Goal: Task Accomplishment & Management: Manage account settings

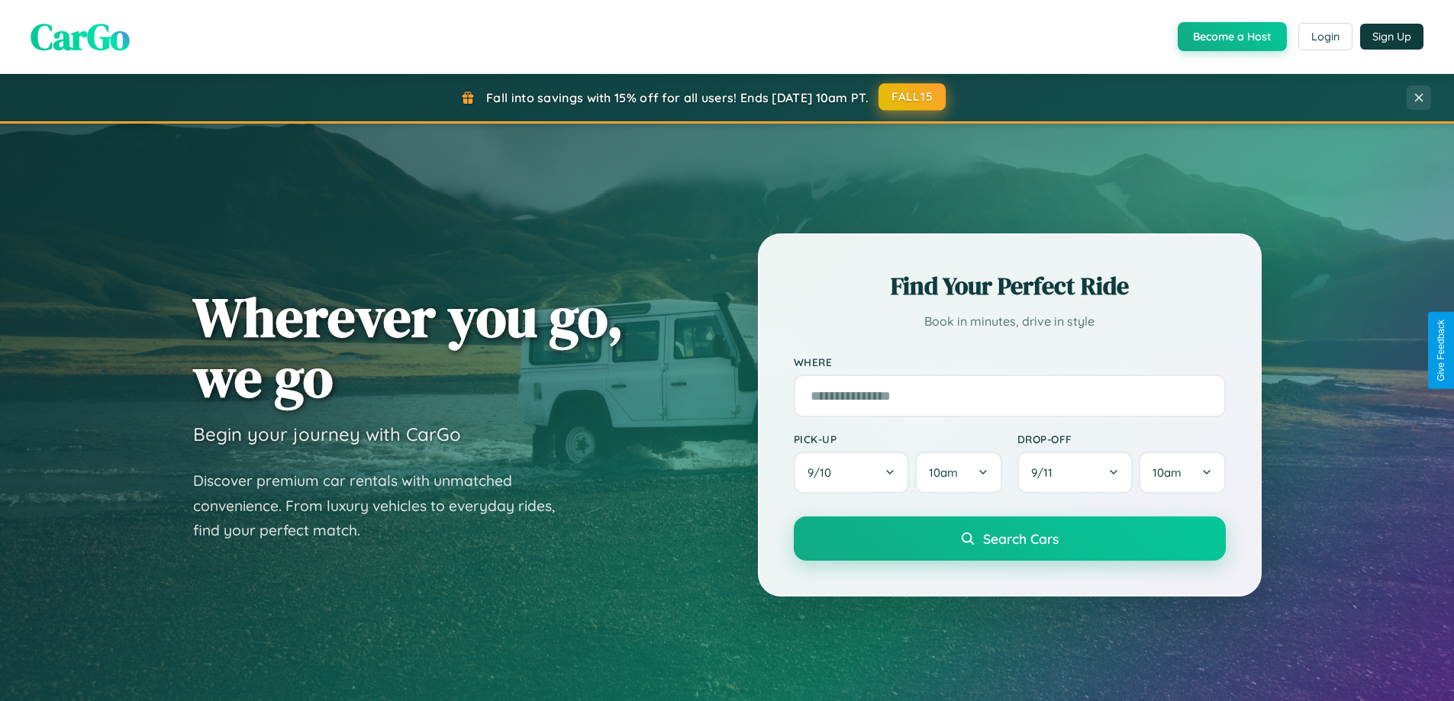
click at [913, 97] on button "FALL15" at bounding box center [911, 96] width 67 height 27
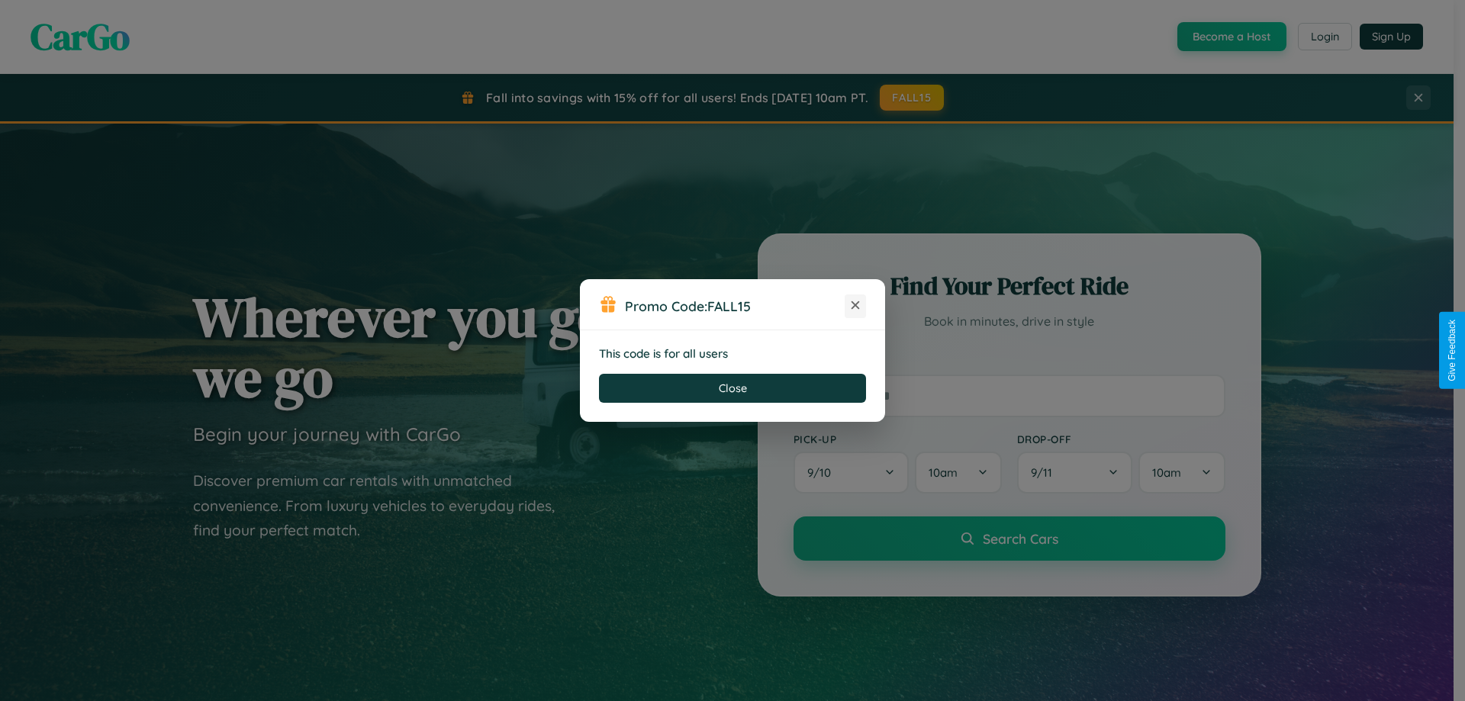
click at [855, 306] on icon at bounding box center [855, 305] width 15 height 15
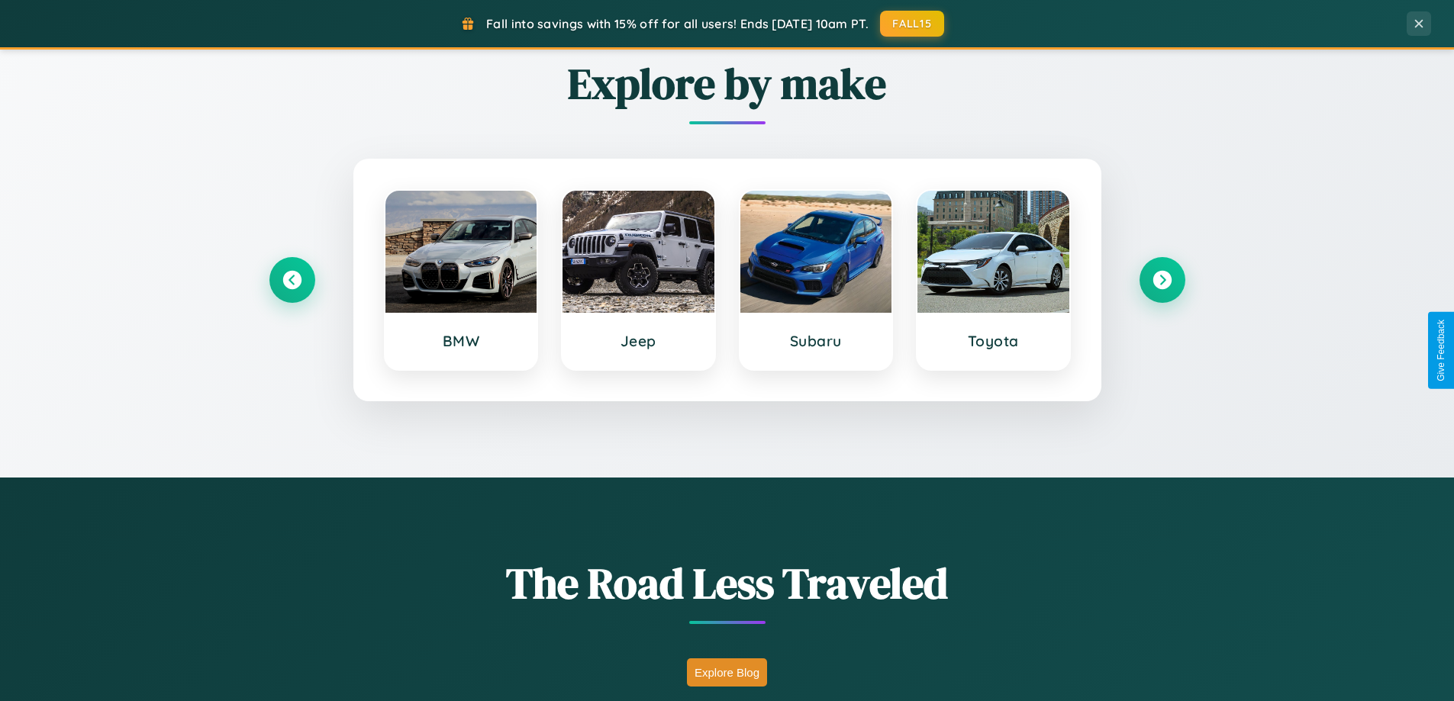
scroll to position [1344, 0]
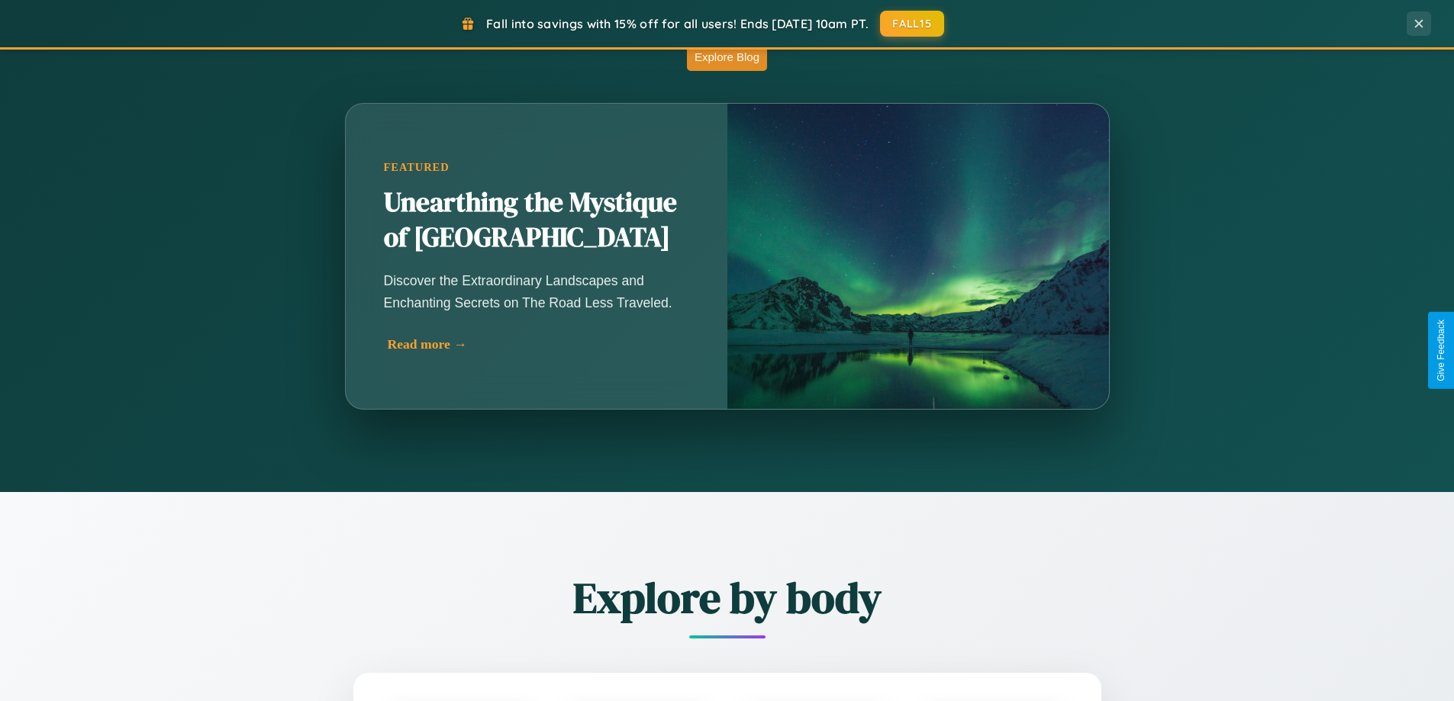
click at [536, 344] on div "Read more →" at bounding box center [540, 345] width 305 height 16
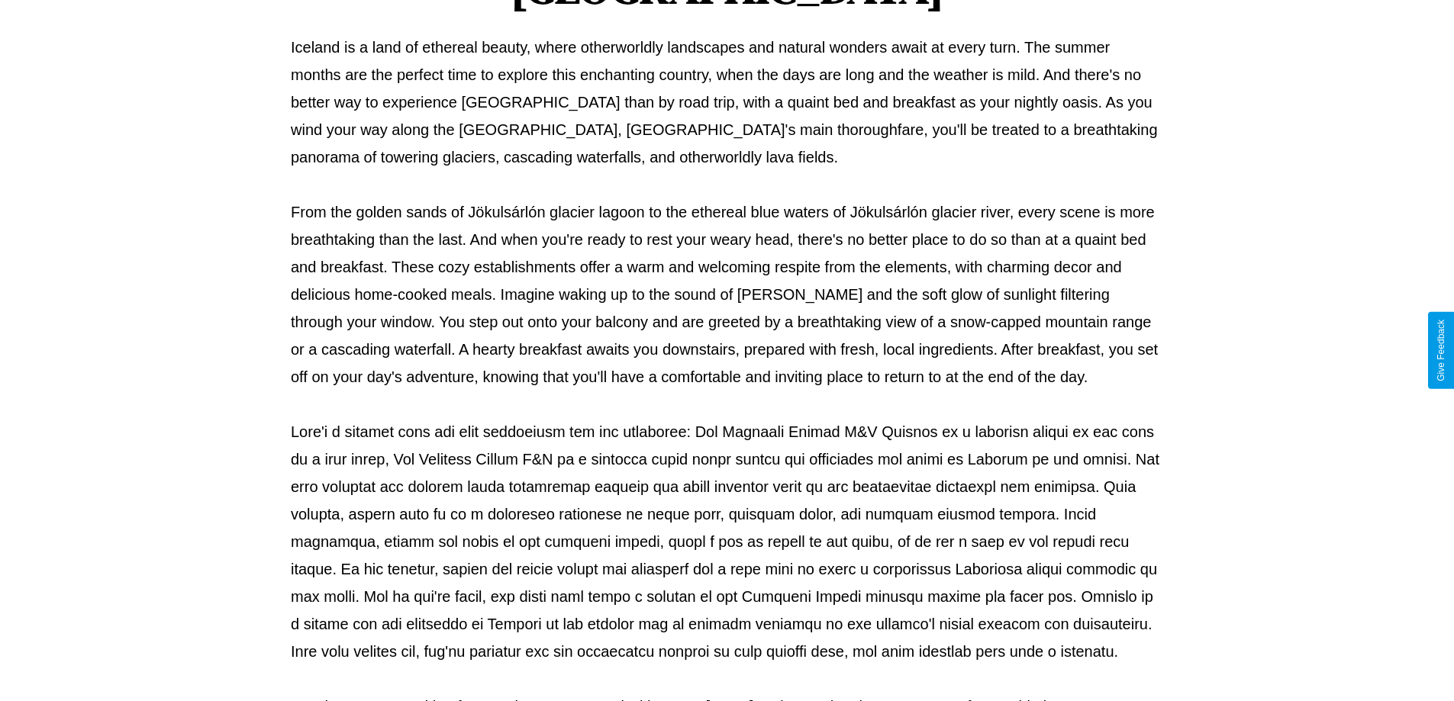
scroll to position [494, 0]
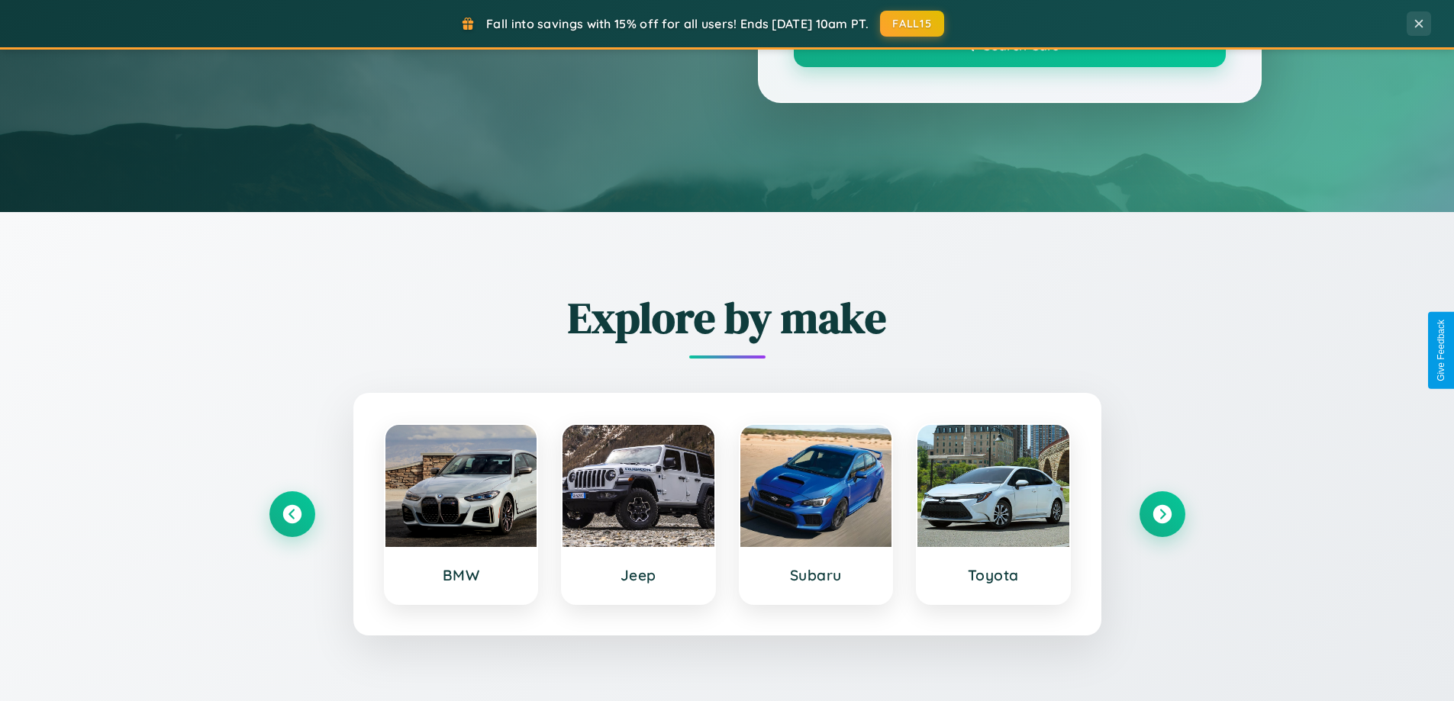
scroll to position [1344, 0]
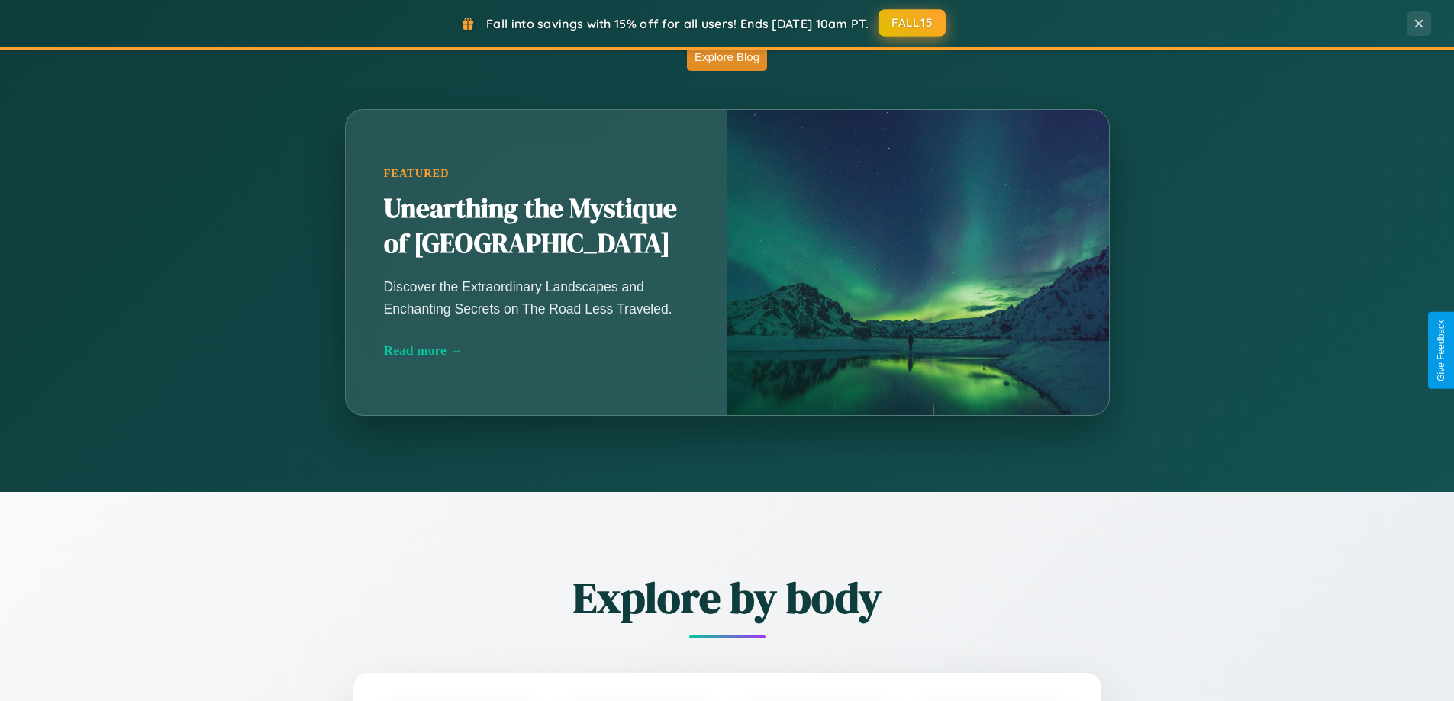
click at [913, 23] on button "FALL15" at bounding box center [911, 22] width 67 height 27
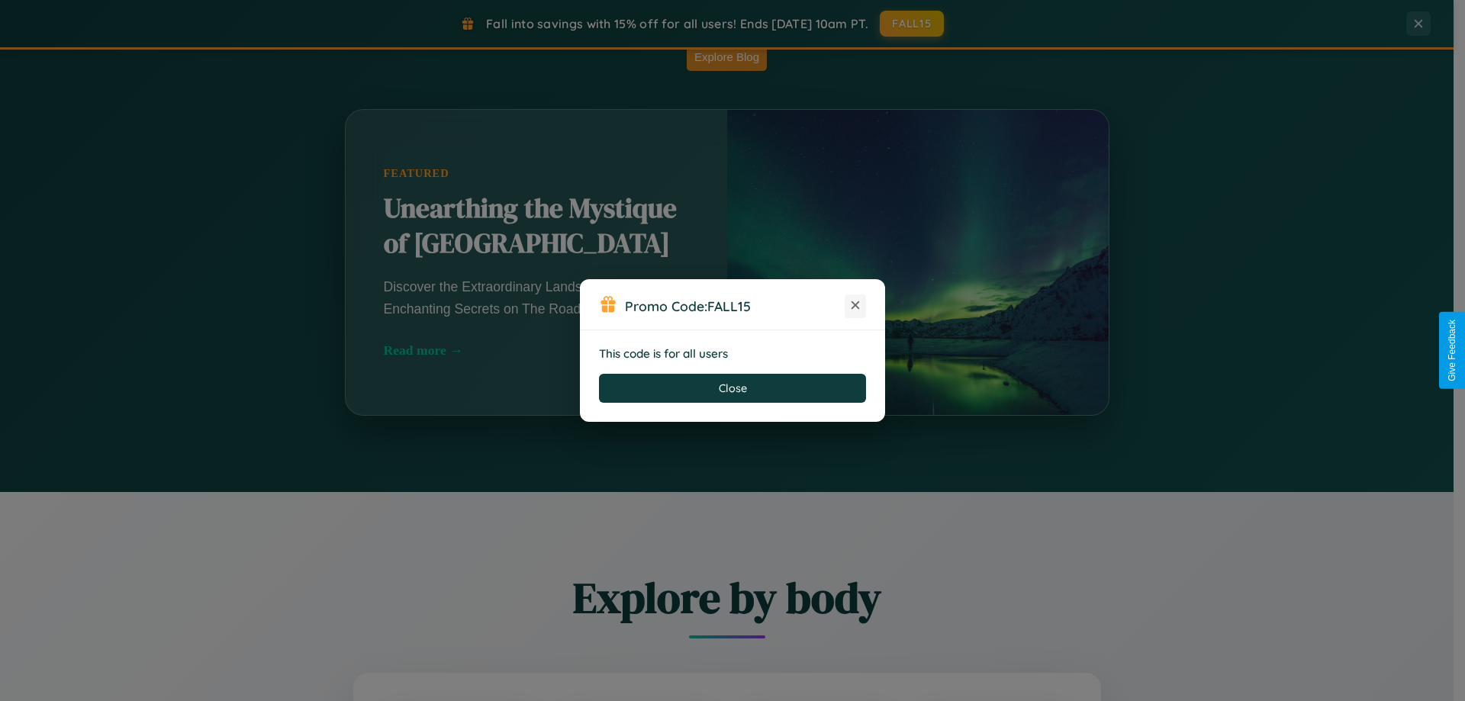
click at [855, 306] on icon at bounding box center [855, 305] width 15 height 15
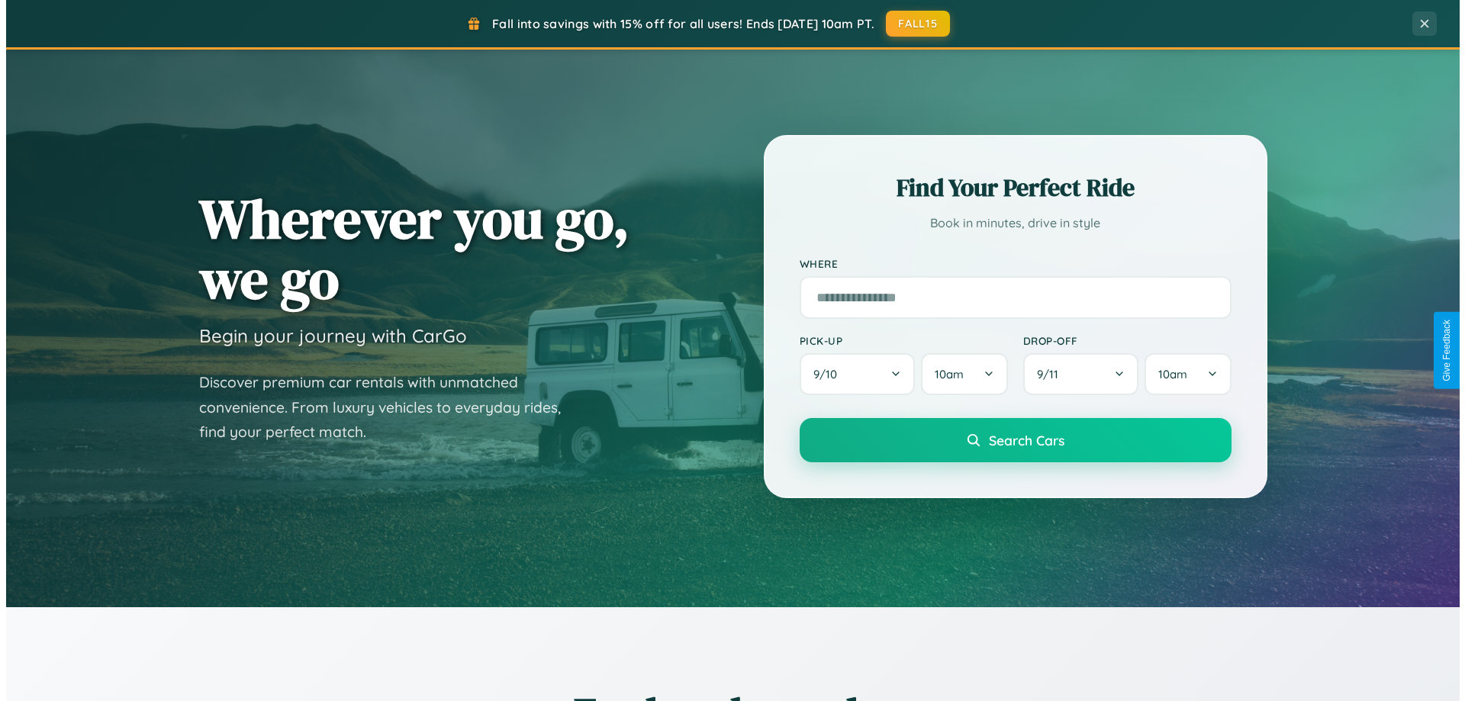
scroll to position [0, 0]
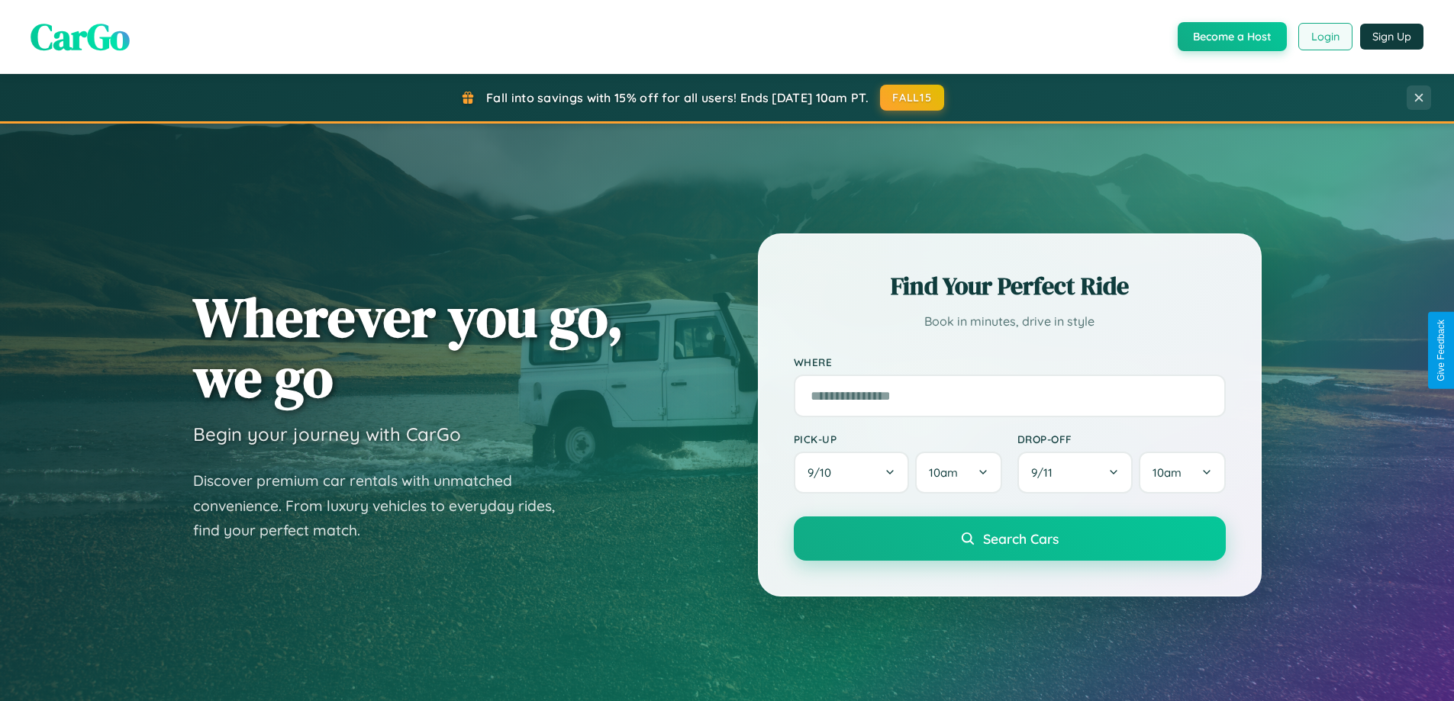
click at [1324, 37] on button "Login" at bounding box center [1325, 36] width 54 height 27
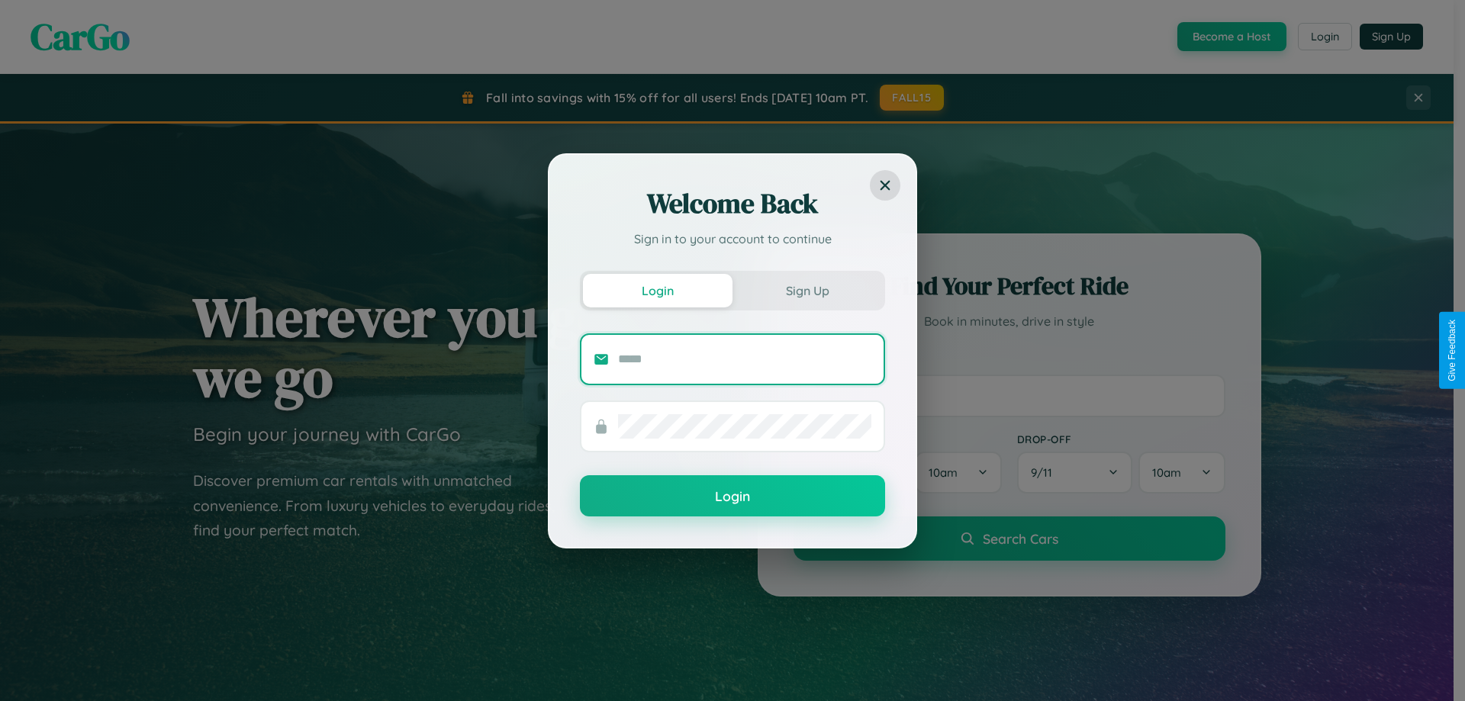
click at [745, 359] on input "text" at bounding box center [744, 359] width 253 height 24
type input "**********"
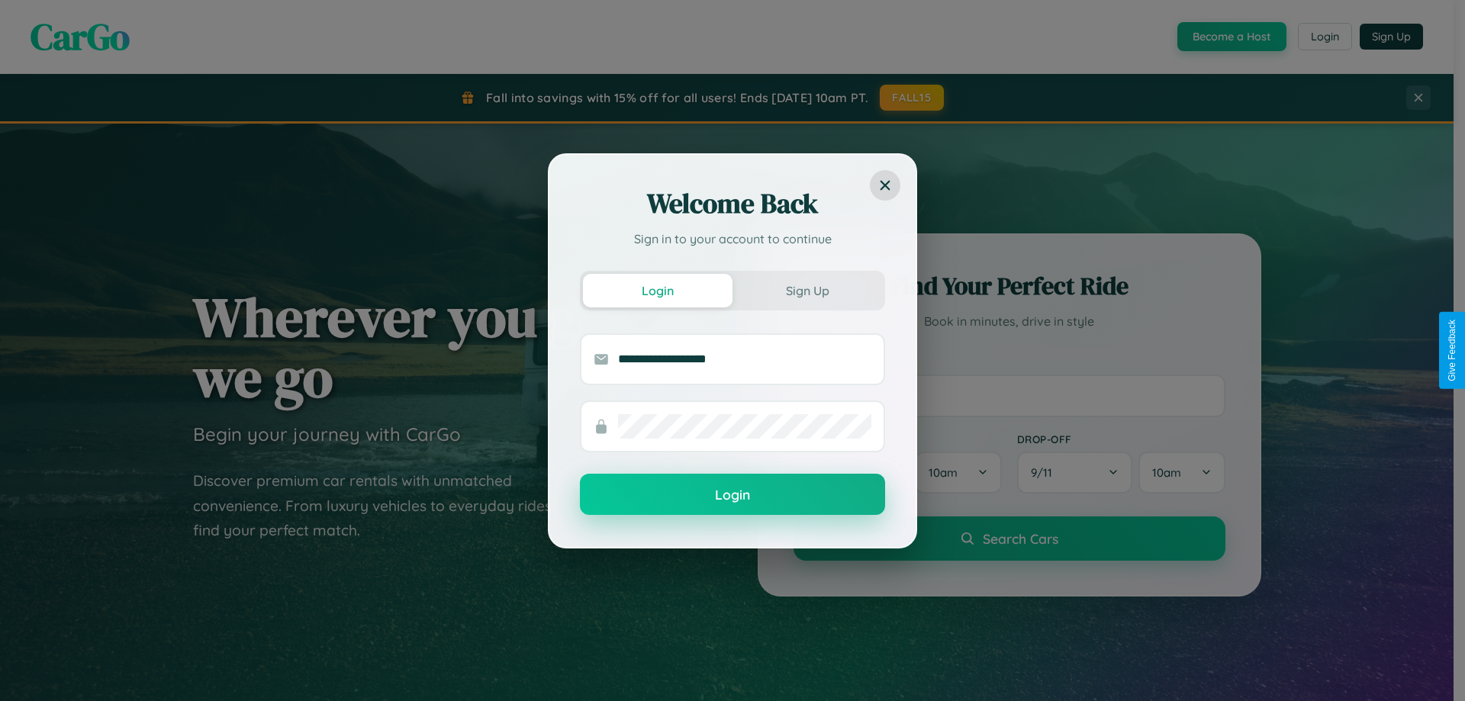
click at [733, 495] on button "Login" at bounding box center [732, 494] width 305 height 41
